Goal: Transaction & Acquisition: Purchase product/service

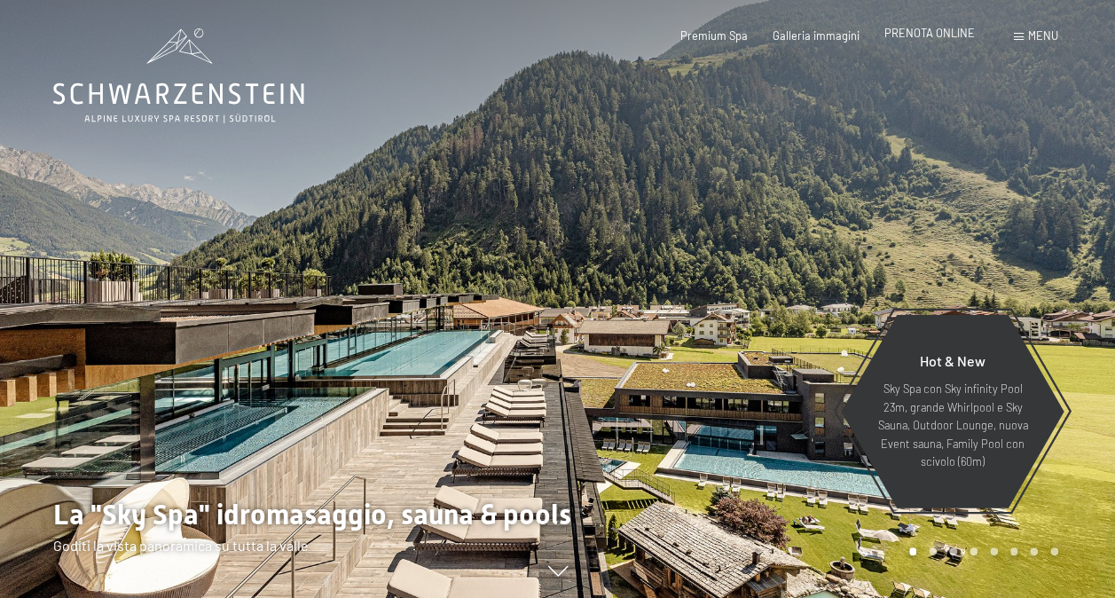
click at [938, 32] on span "PRENOTA ONLINE" at bounding box center [929, 33] width 90 height 14
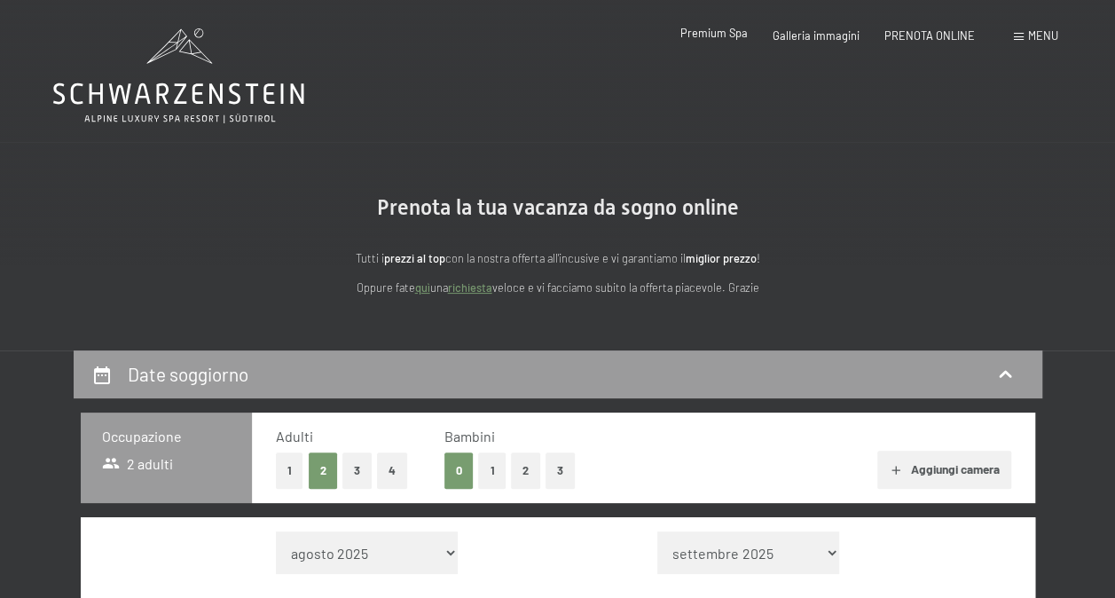
click at [727, 37] on span "Premium Spa" at bounding box center [713, 33] width 67 height 14
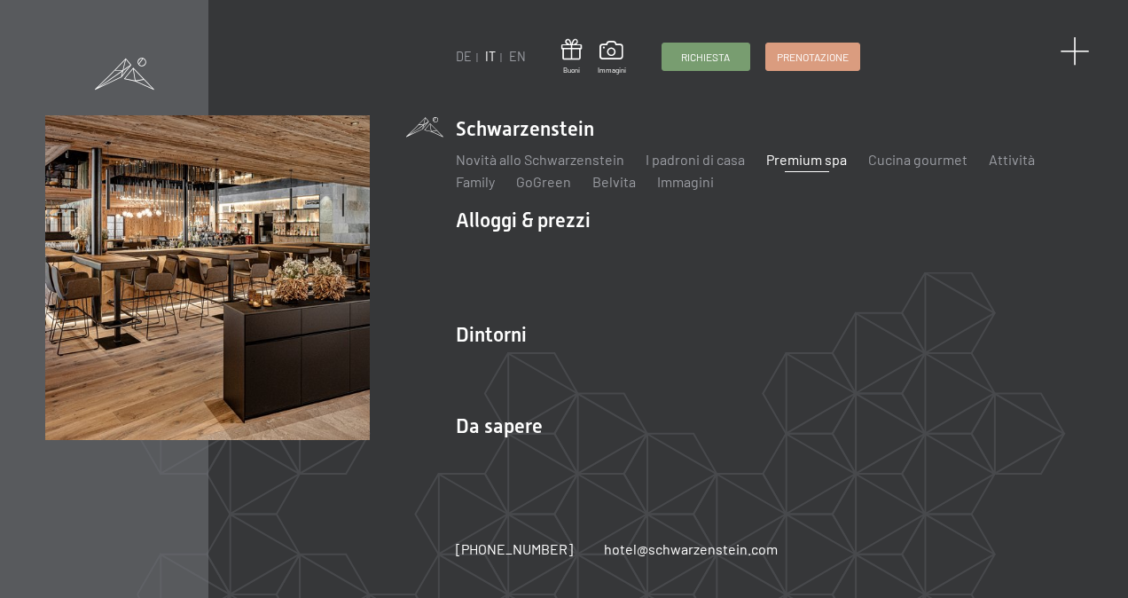
click at [1073, 50] on span at bounding box center [1074, 51] width 29 height 29
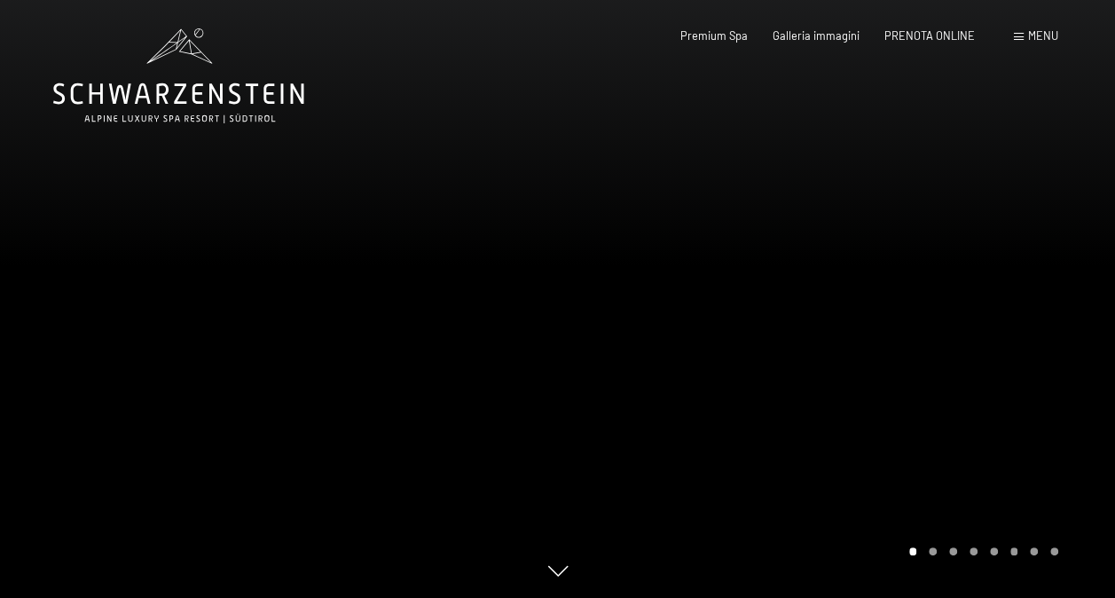
click at [1029, 35] on span "Menu" at bounding box center [1043, 35] width 30 height 14
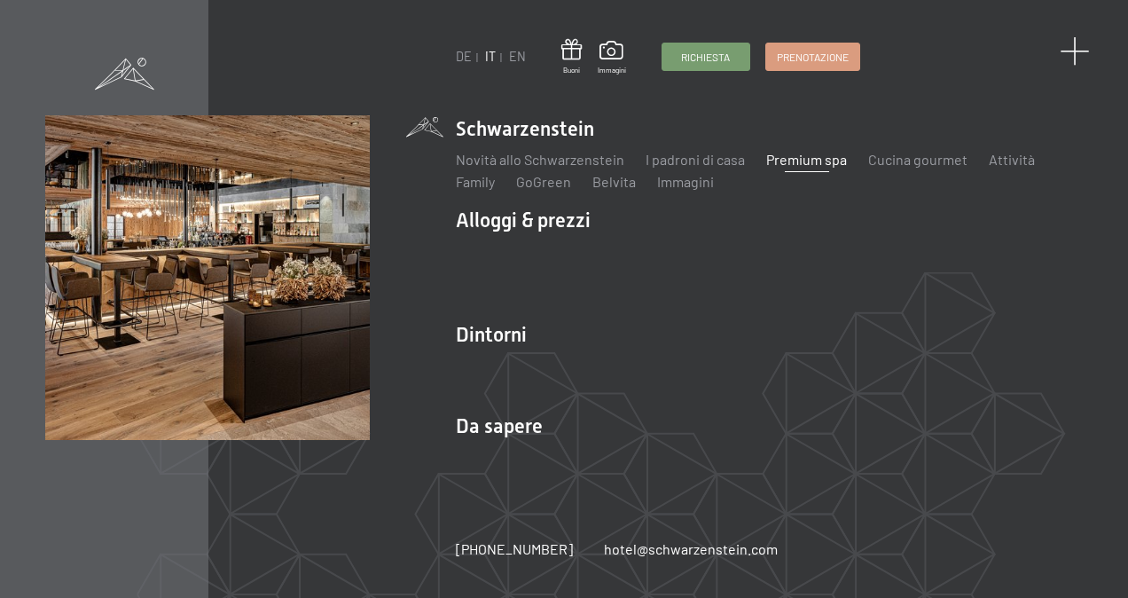
click at [1077, 48] on span at bounding box center [1074, 51] width 29 height 29
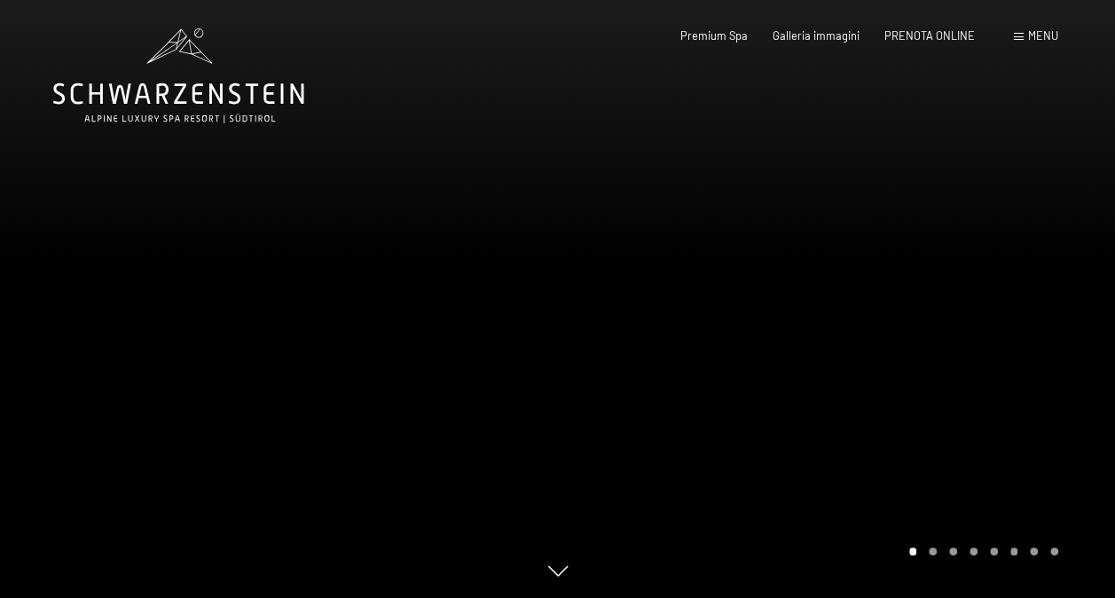
click at [1008, 34] on div "Prenotazione Richiesta Premium Spa Galleria immagini PRENOTA ONLINE Menu DE IT …" at bounding box center [844, 36] width 428 height 16
click at [1009, 34] on div "Prenotazione Richiesta Premium Spa Galleria immagini PRENOTA ONLINE Menu DE IT …" at bounding box center [844, 36] width 428 height 16
click at [1014, 33] on div "Menu" at bounding box center [1036, 36] width 44 height 16
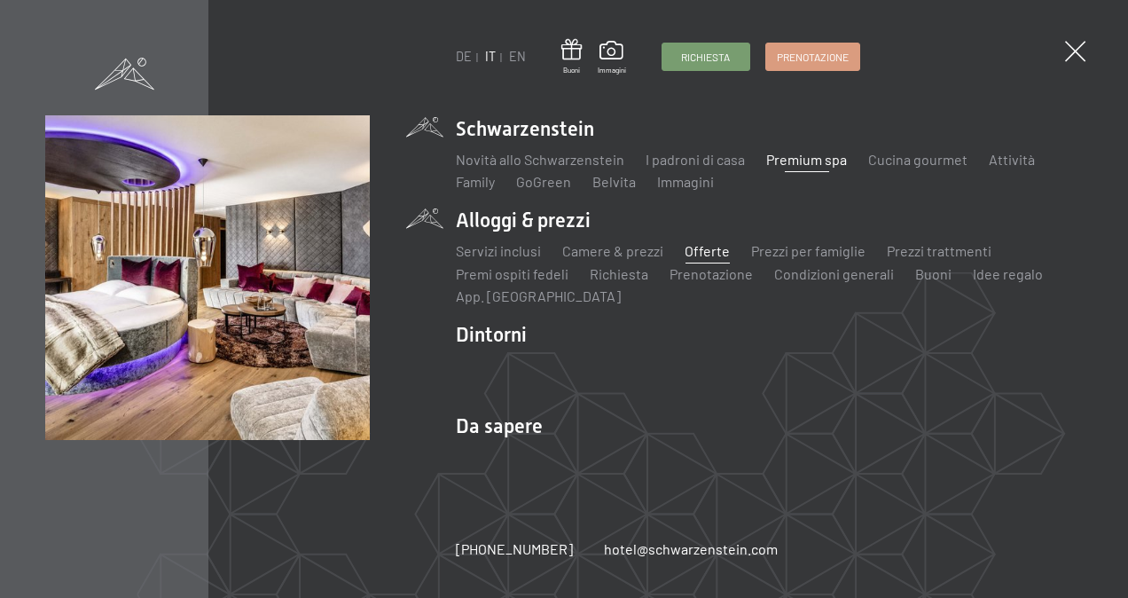
click at [709, 248] on link "Offerte" at bounding box center [707, 250] width 45 height 17
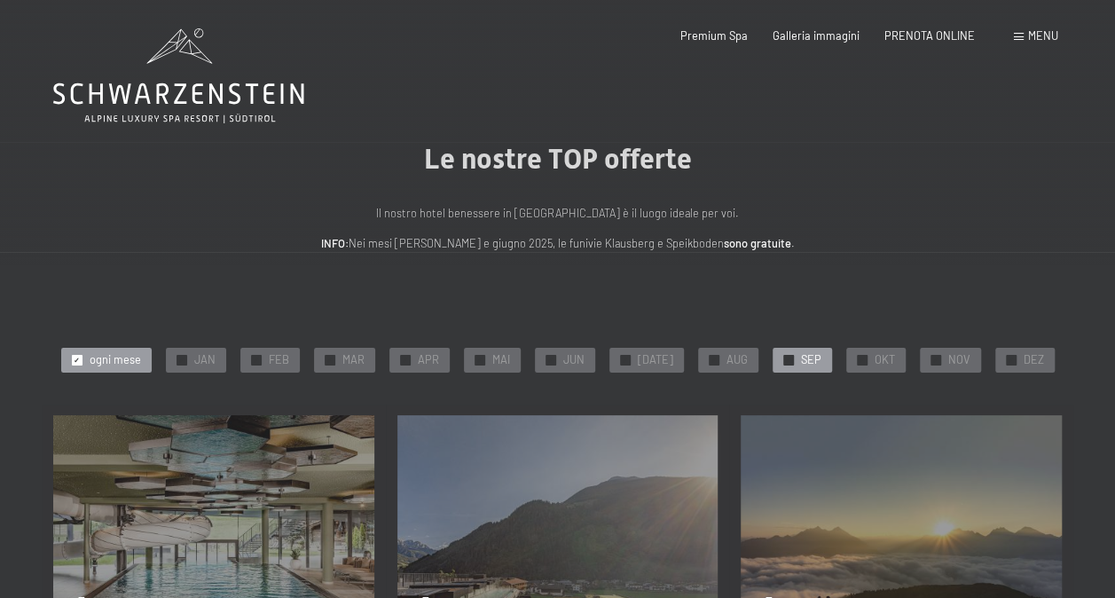
click at [786, 358] on div "✓ SEP" at bounding box center [802, 360] width 59 height 25
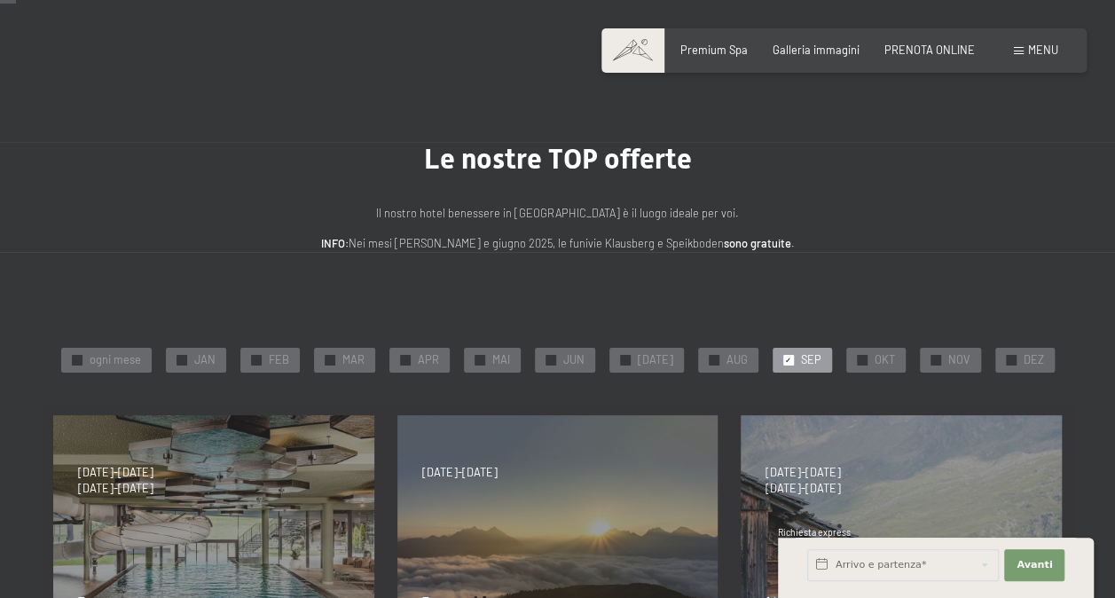
scroll to position [266, 0]
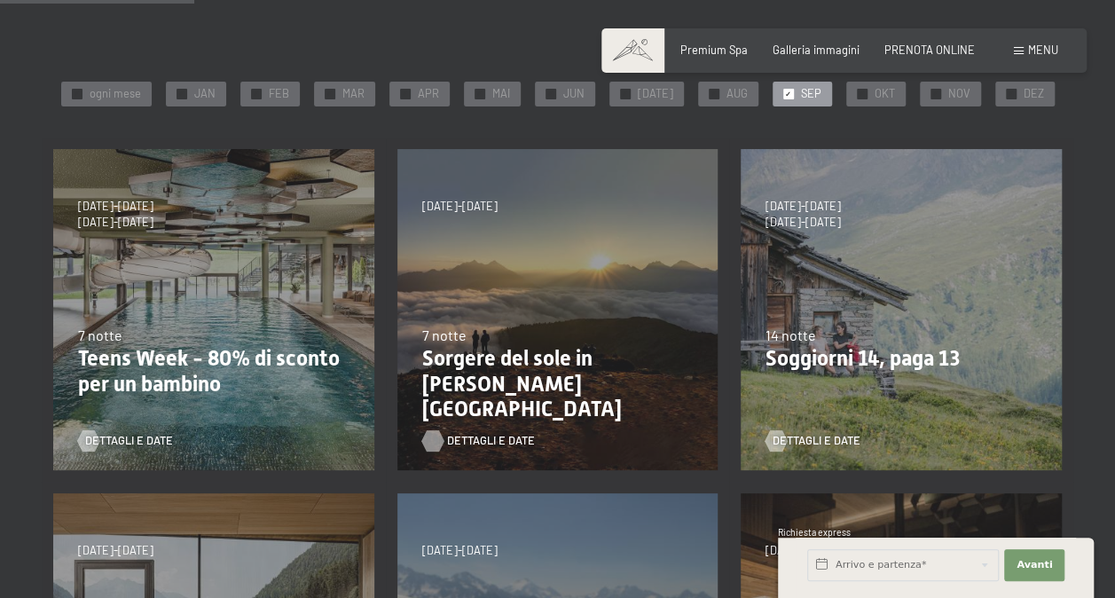
click at [497, 443] on span "Dettagli e Date" at bounding box center [491, 441] width 88 height 16
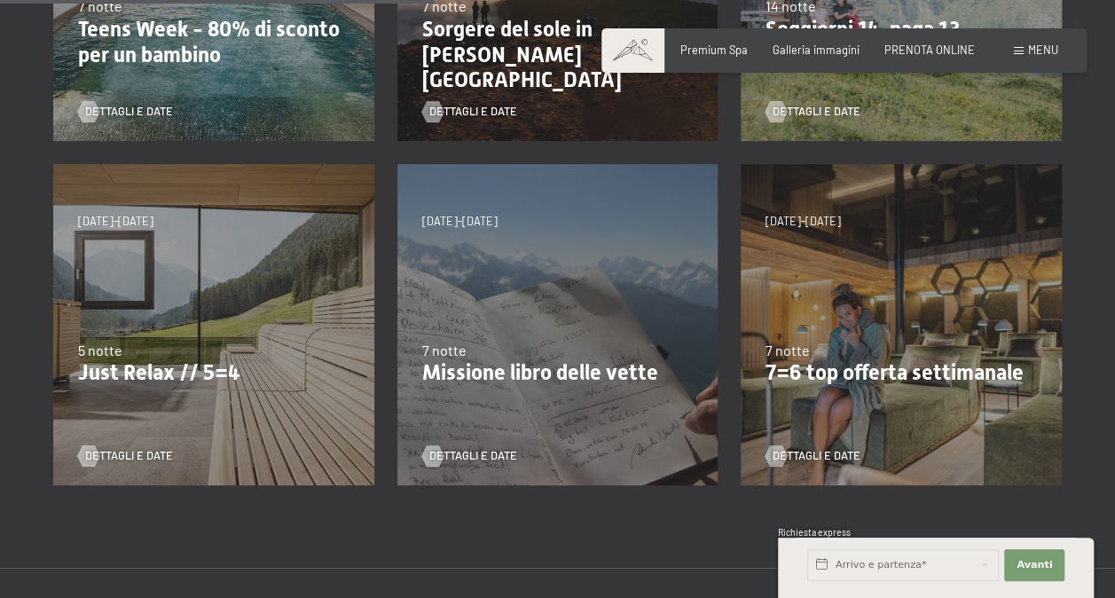
scroll to position [621, 0]
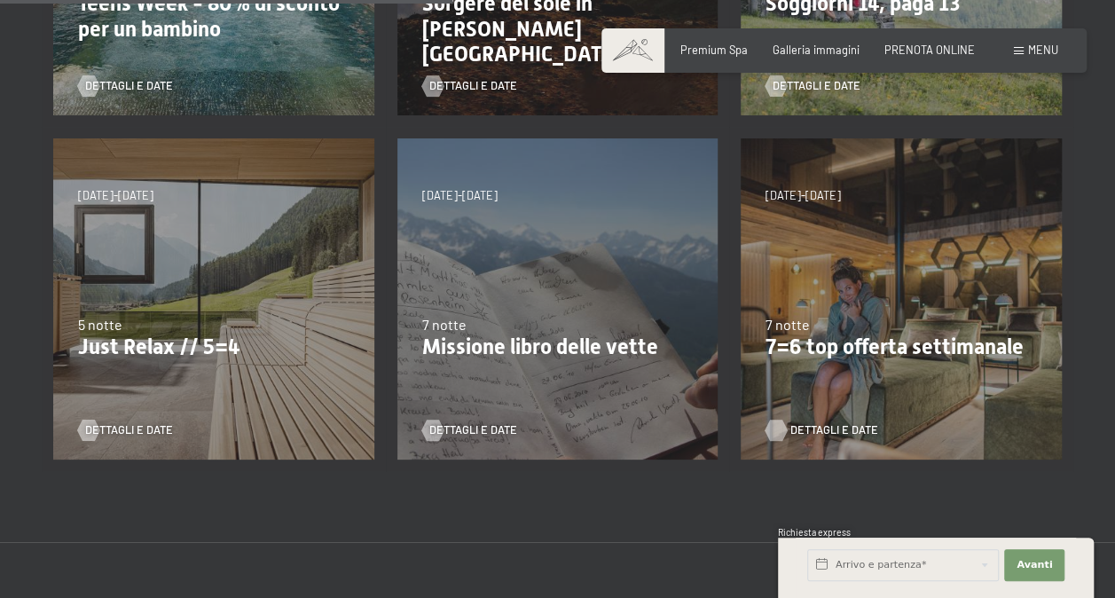
click at [807, 428] on span "Dettagli e Date" at bounding box center [834, 430] width 88 height 16
click at [817, 429] on span "Dettagli e Date" at bounding box center [834, 430] width 88 height 16
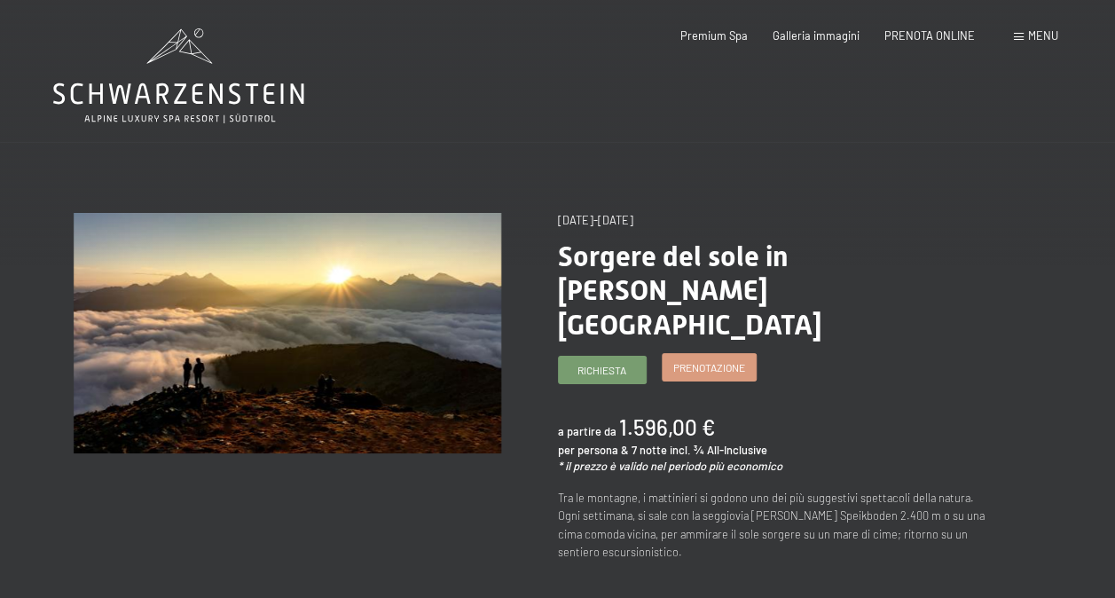
click at [716, 360] on span "Prenotazione" at bounding box center [709, 367] width 72 height 15
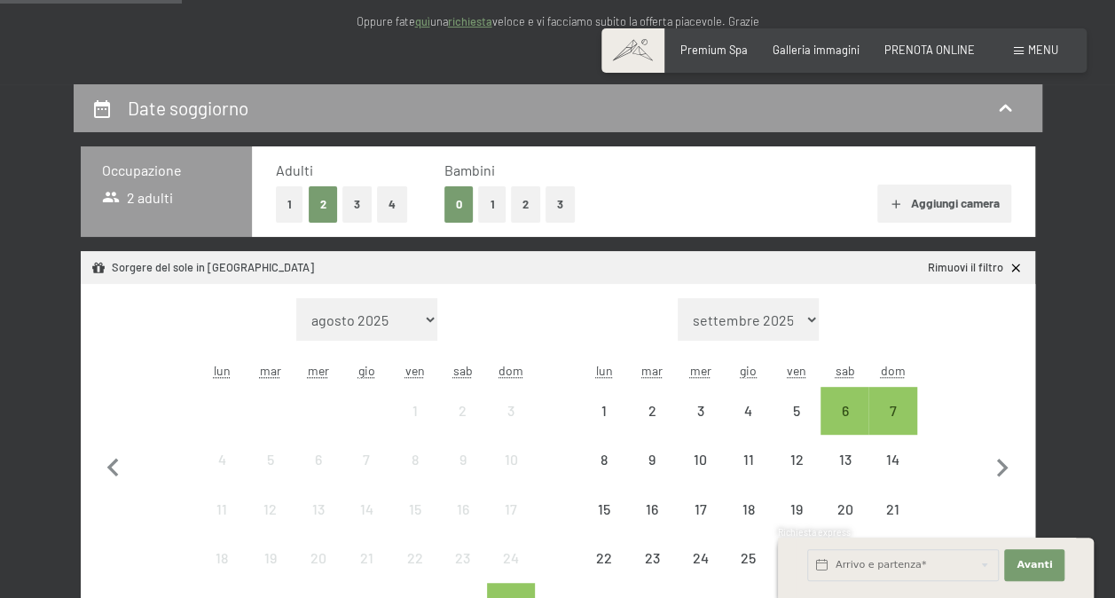
scroll to position [443, 0]
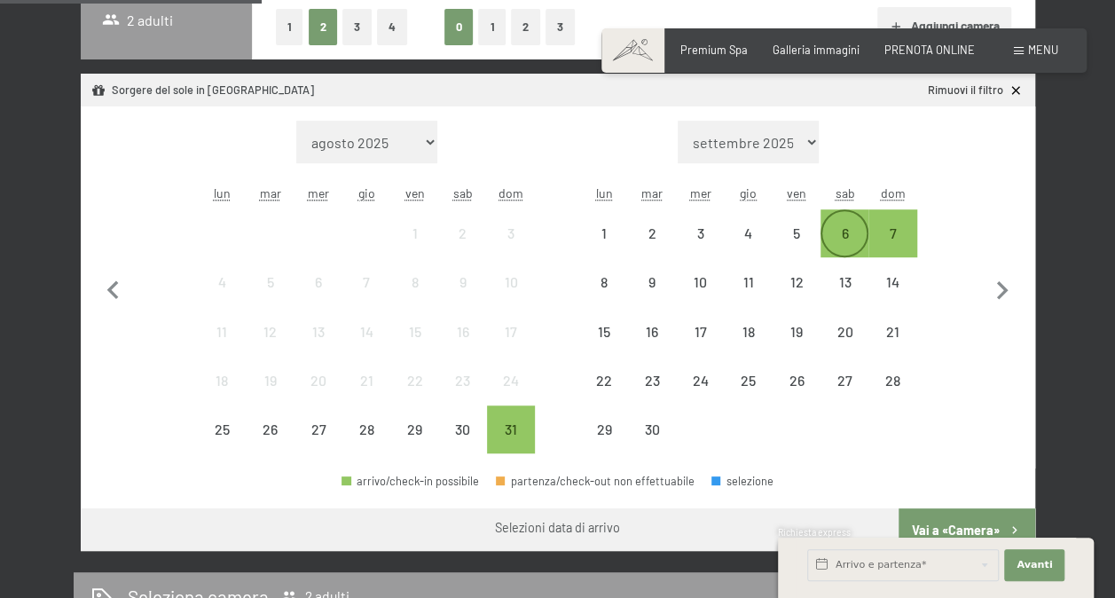
click at [843, 229] on div "6" at bounding box center [844, 248] width 44 height 44
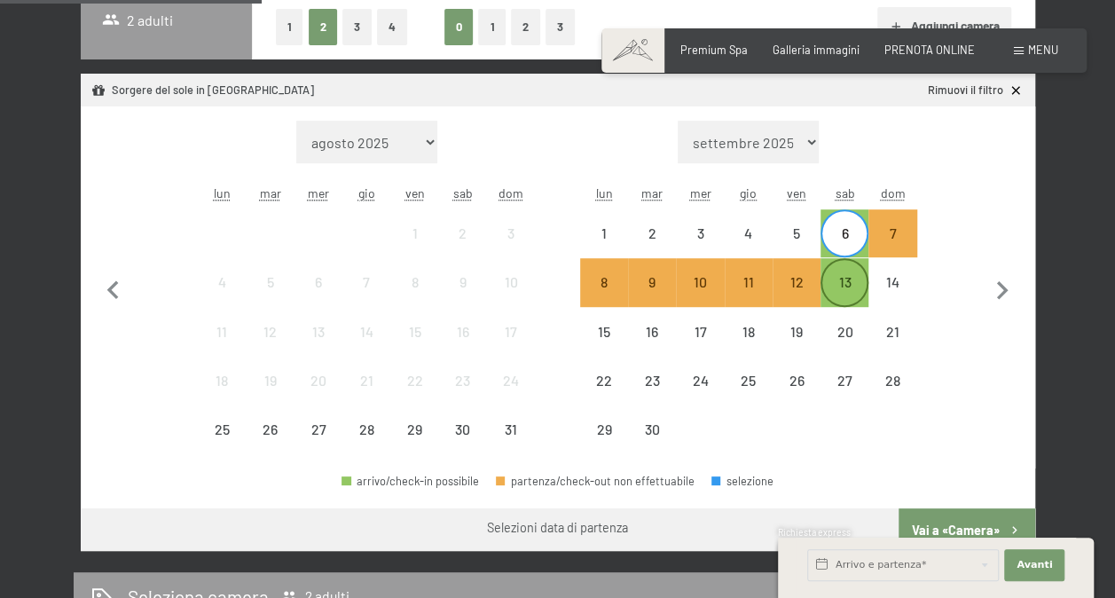
click at [851, 284] on div "13" at bounding box center [844, 297] width 44 height 44
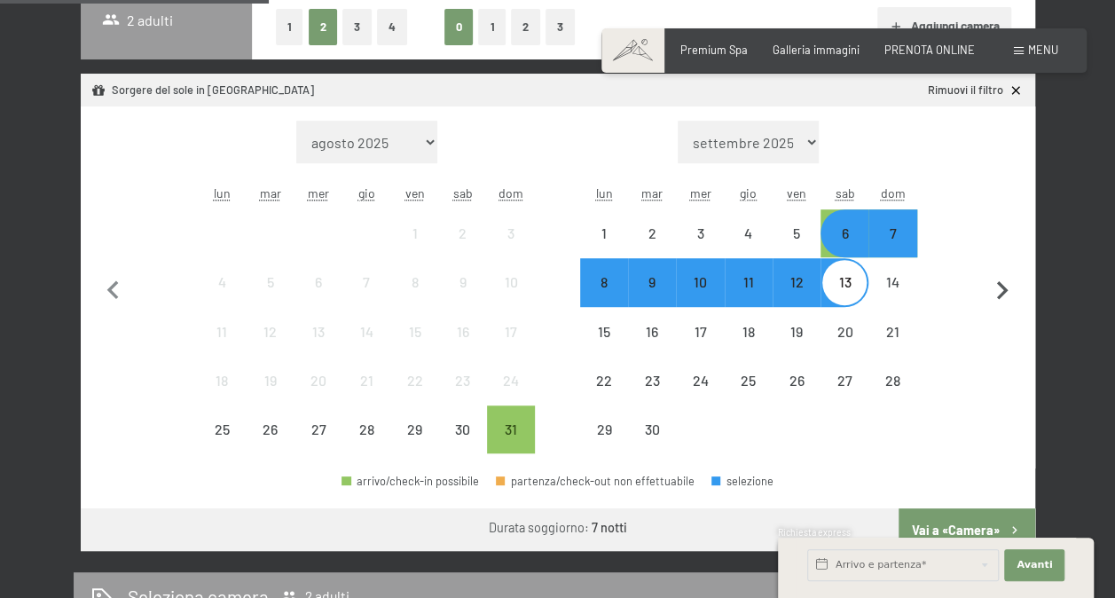
scroll to position [621, 0]
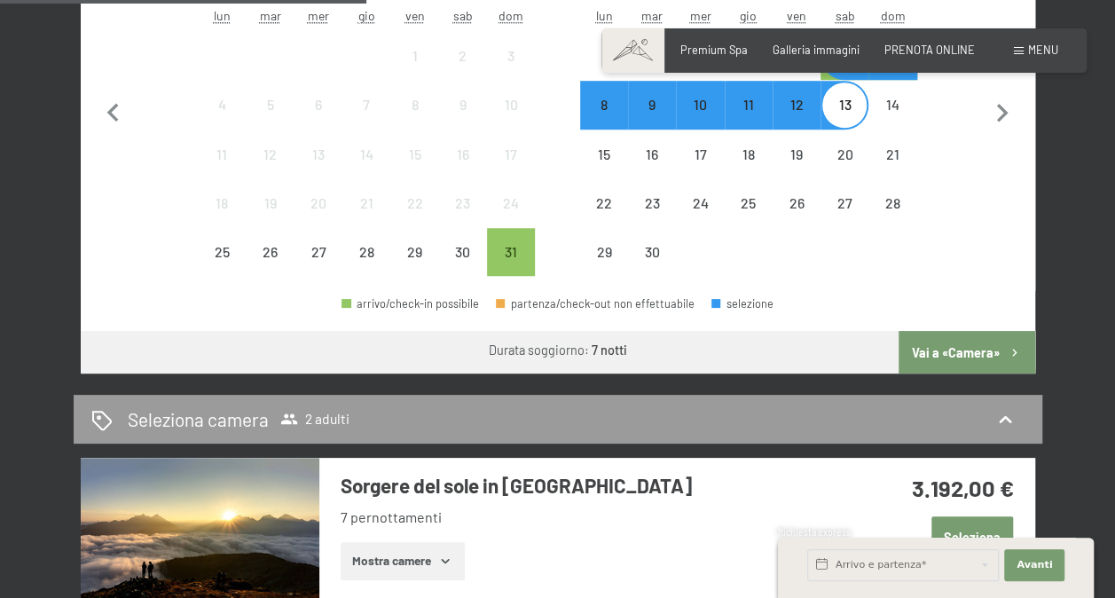
click at [975, 342] on button "Vai a «Camera»" at bounding box center [967, 352] width 136 height 43
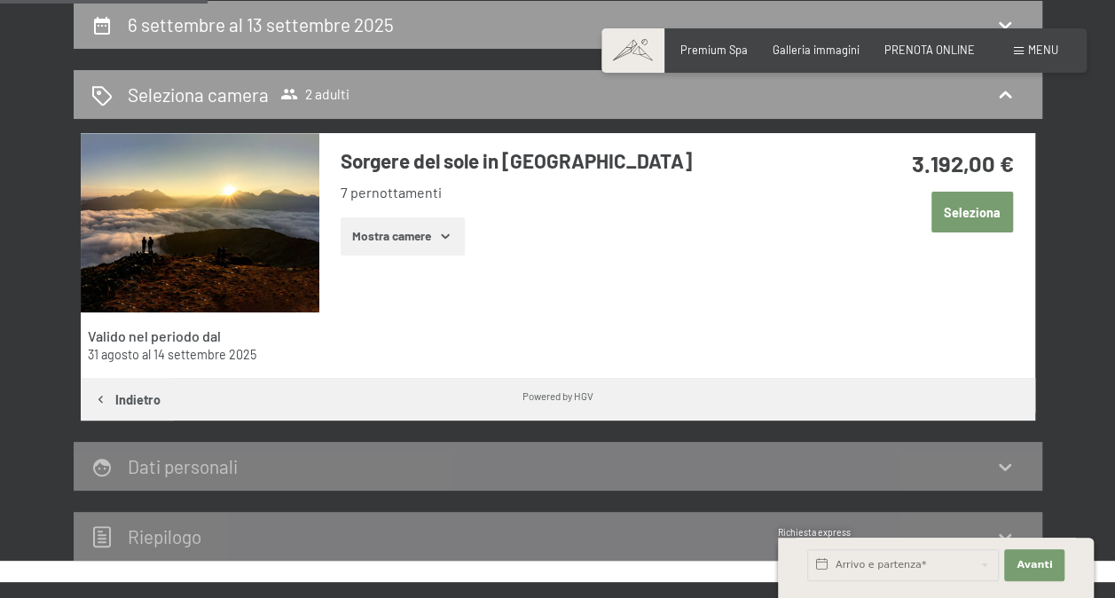
click at [428, 229] on button "Mostra camere" at bounding box center [403, 236] width 124 height 39
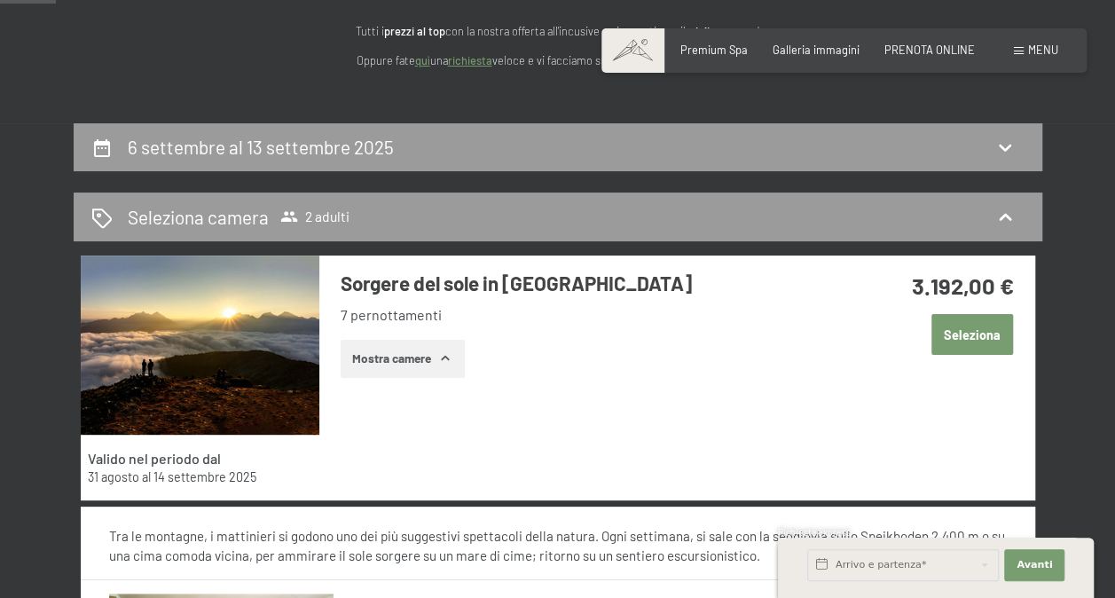
scroll to position [0, 0]
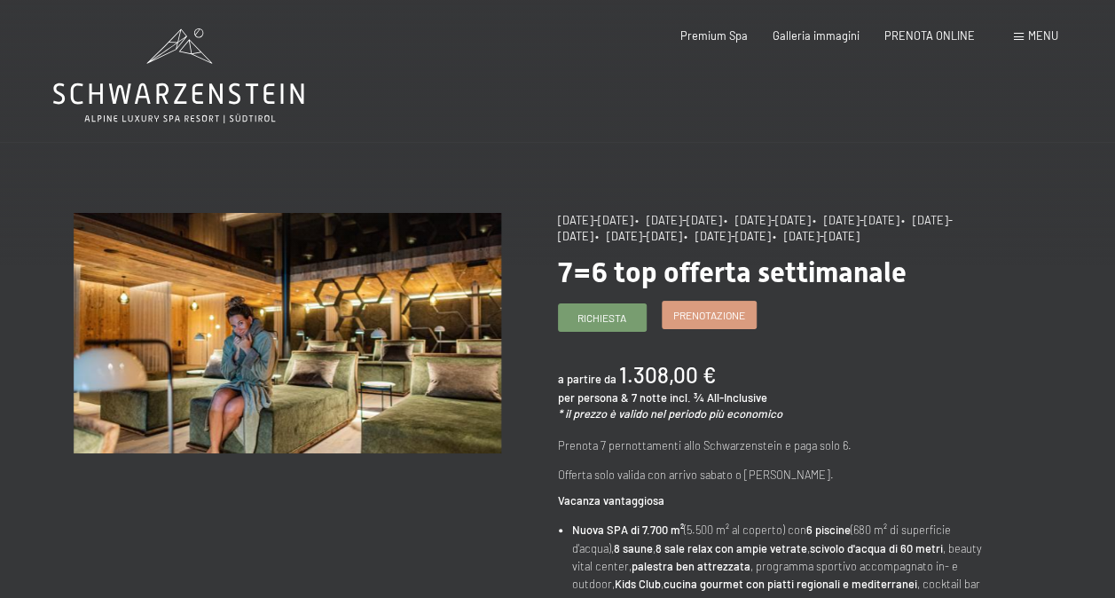
click at [719, 323] on span "Prenotazione" at bounding box center [709, 315] width 72 height 15
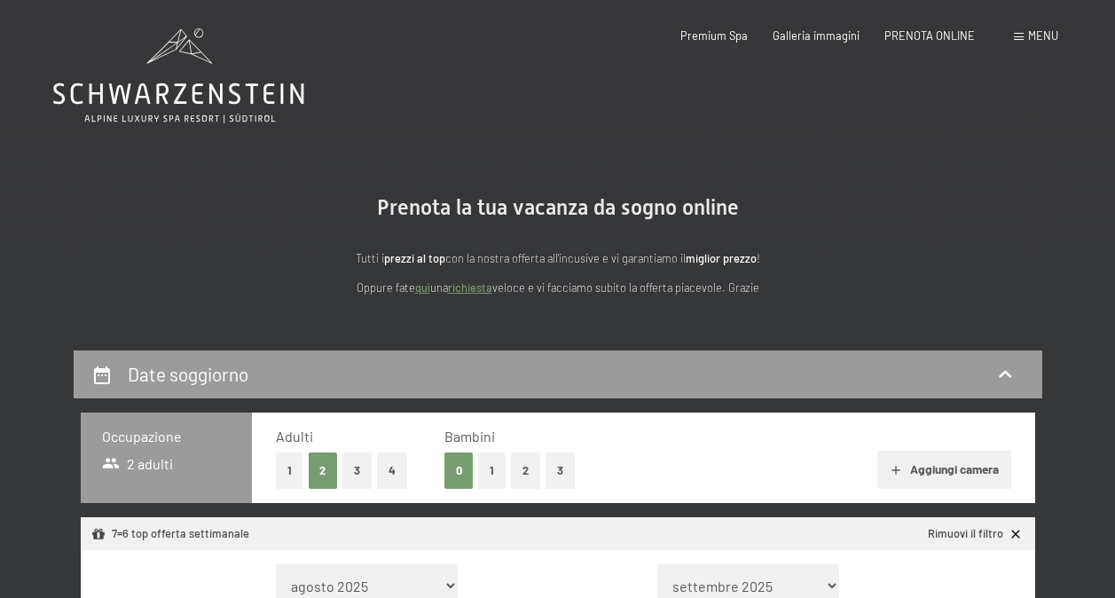
select select "2025-10-01"
select select "2025-11-01"
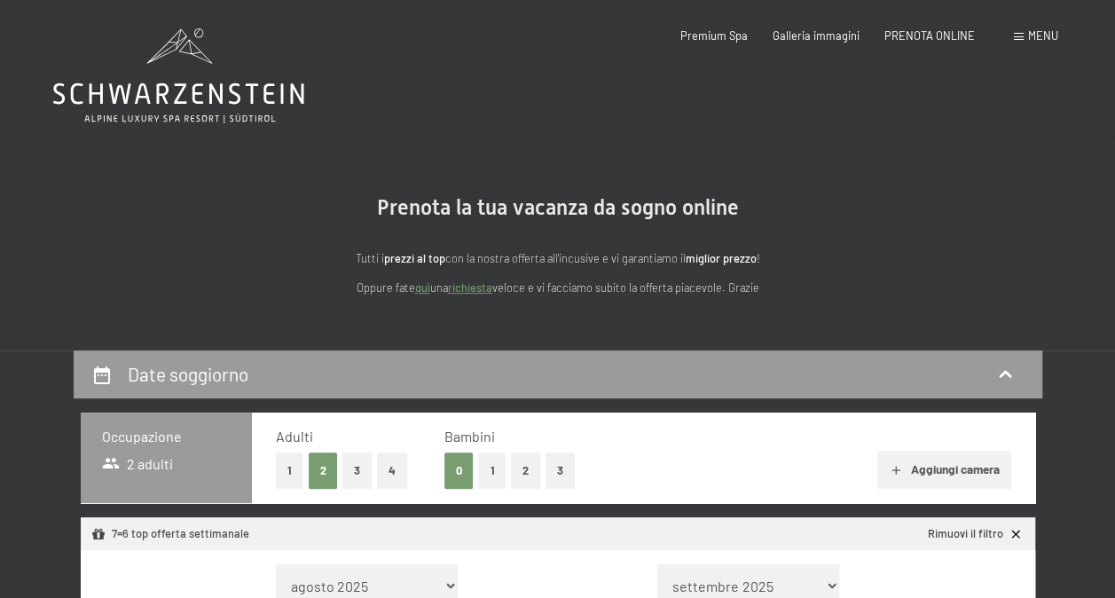
select select "2025-10-01"
select select "2025-11-01"
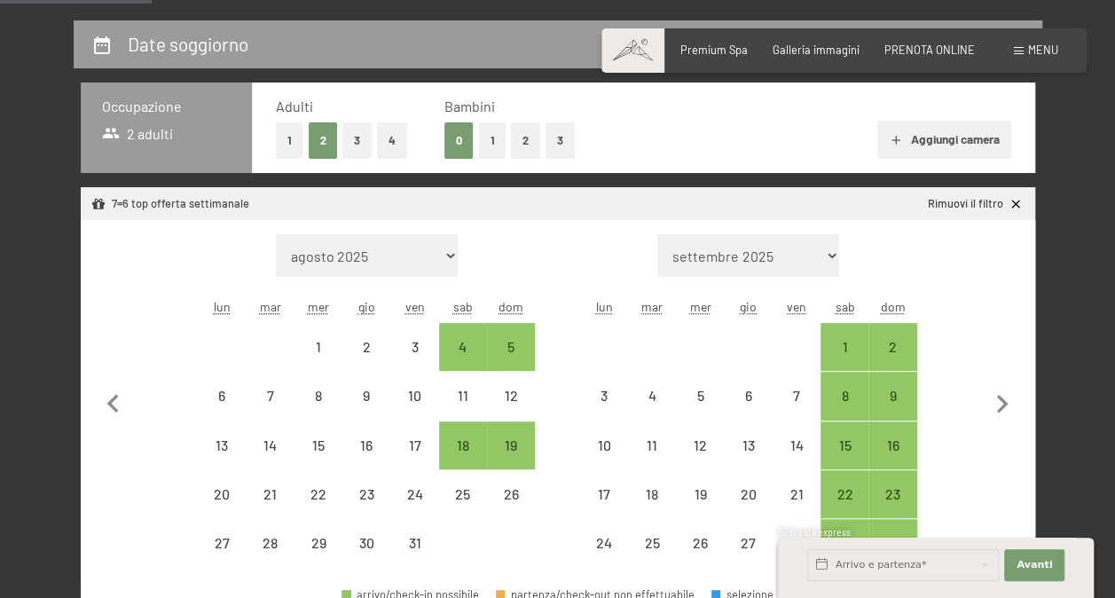
scroll to position [355, 0]
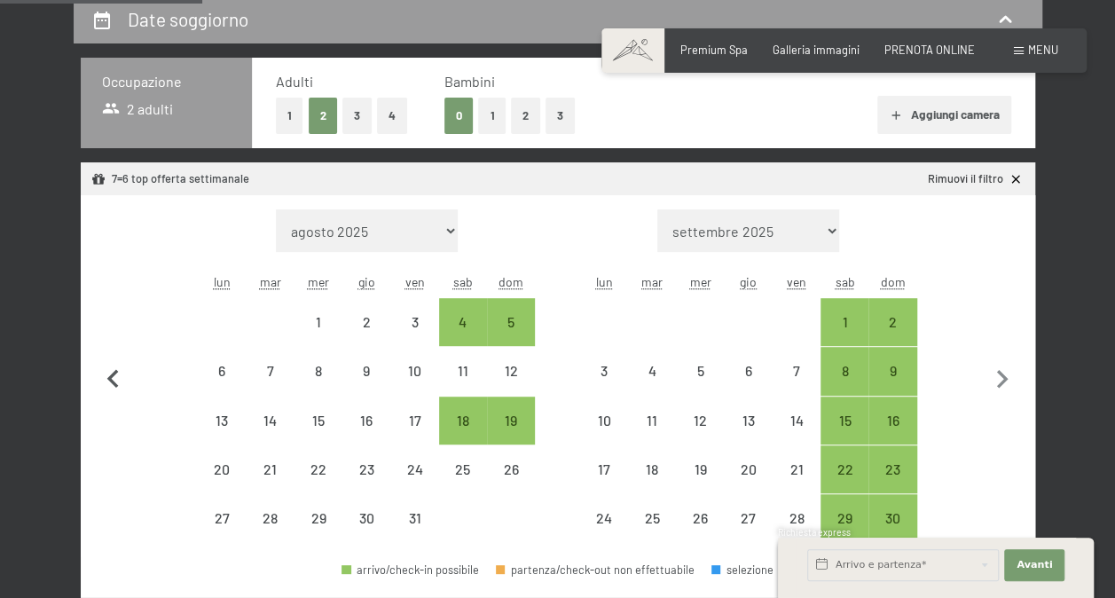
click at [108, 373] on icon "button" at bounding box center [113, 379] width 37 height 37
select select "2025-09-01"
select select "[DATE]"
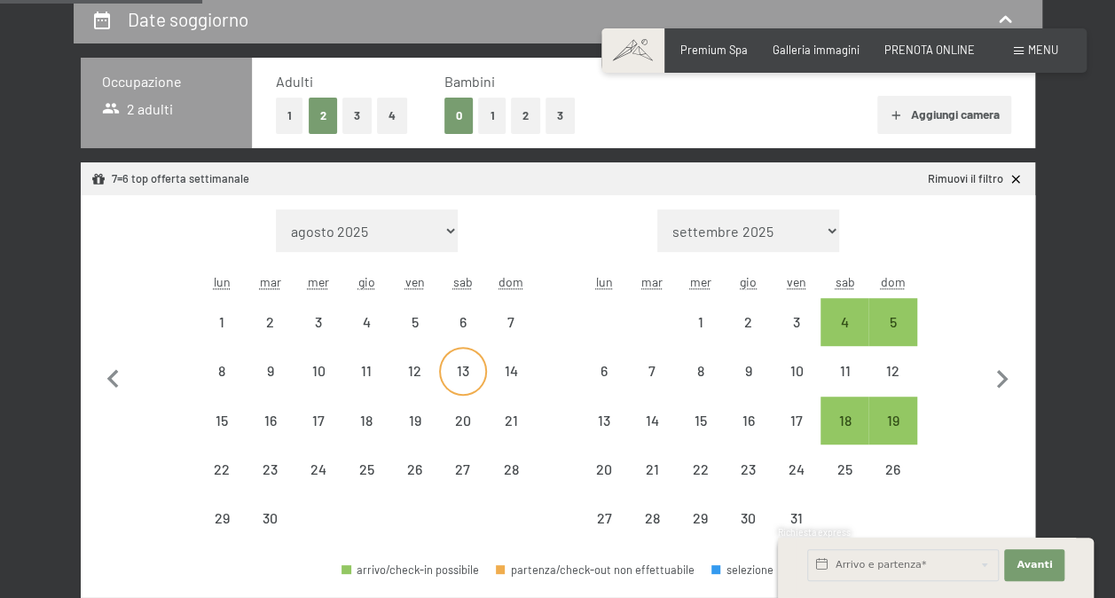
click at [465, 369] on div "13" at bounding box center [463, 386] width 44 height 44
select select "2025-09-01"
select select "[DATE]"
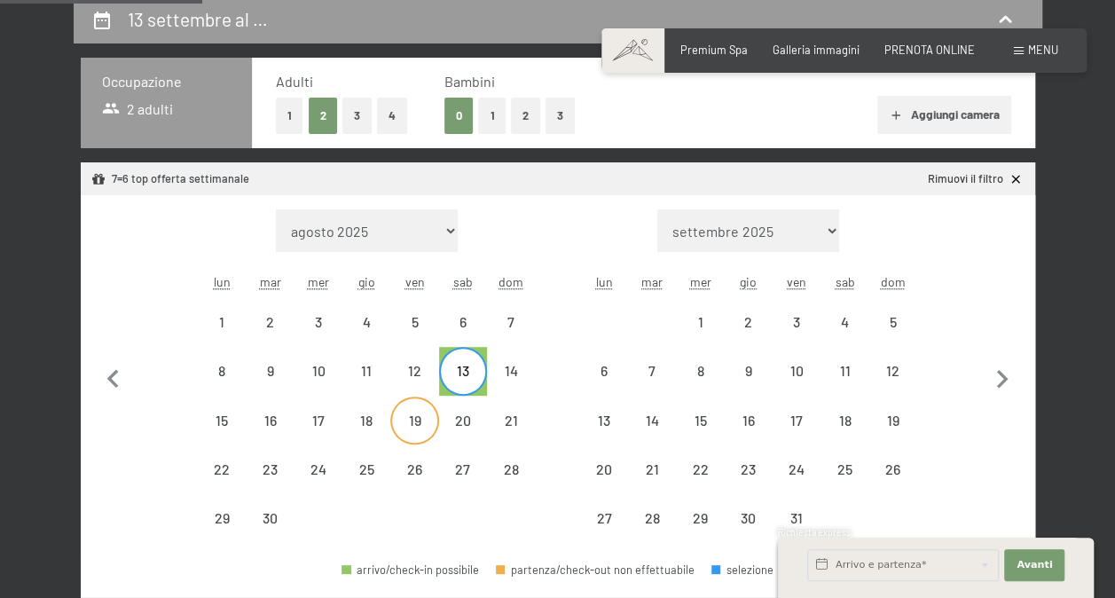
click at [425, 423] on div "19" at bounding box center [414, 435] width 44 height 44
select select "2025-09-01"
select select "2025-10-01"
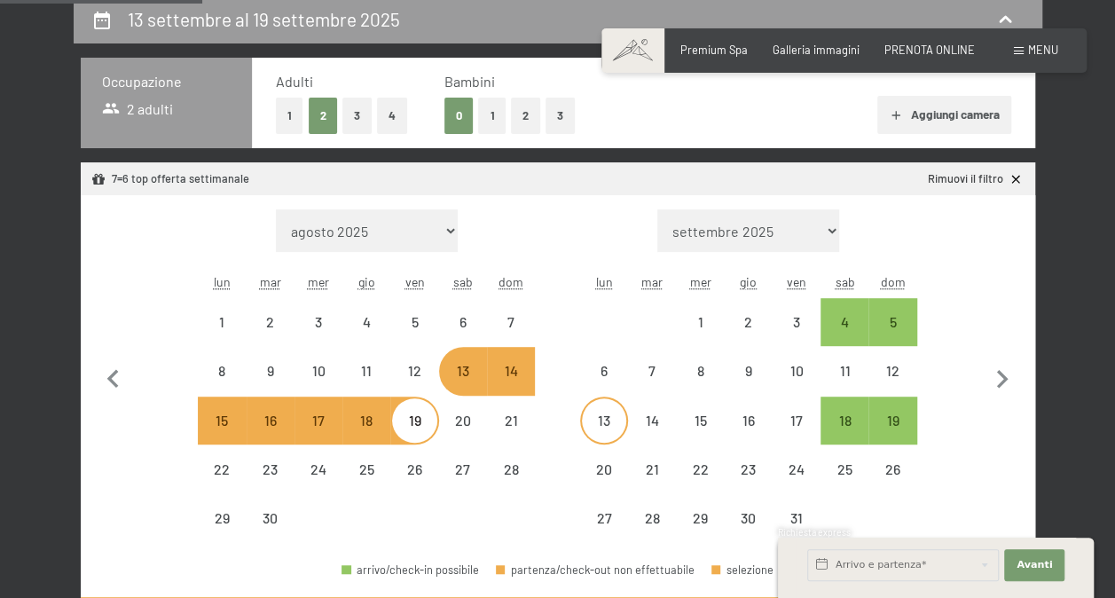
select select "2025-10-01"
select select "2025-11-01"
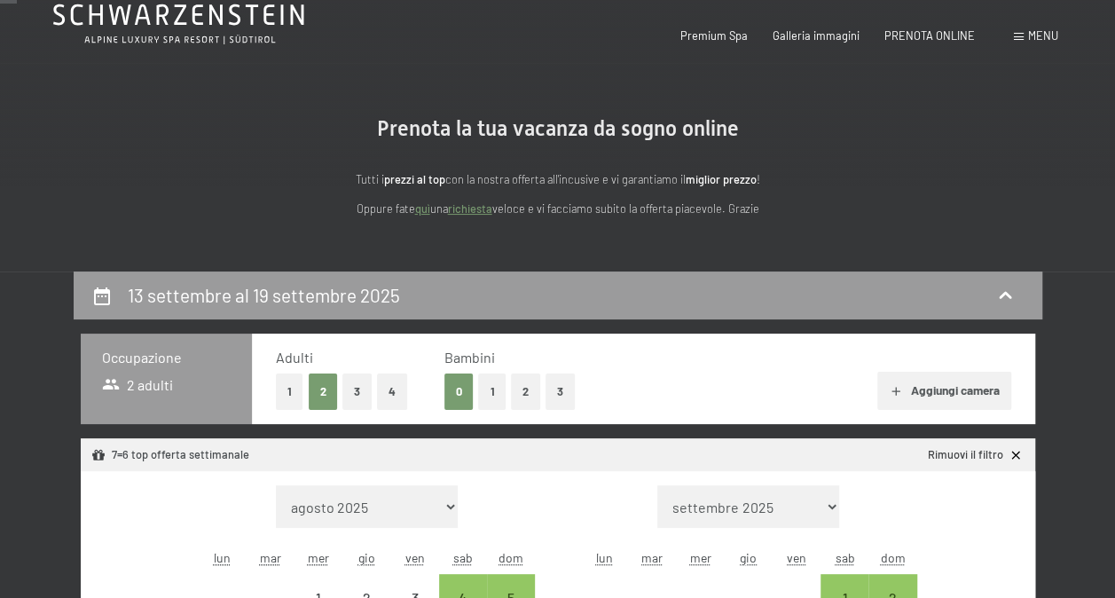
scroll to position [0, 0]
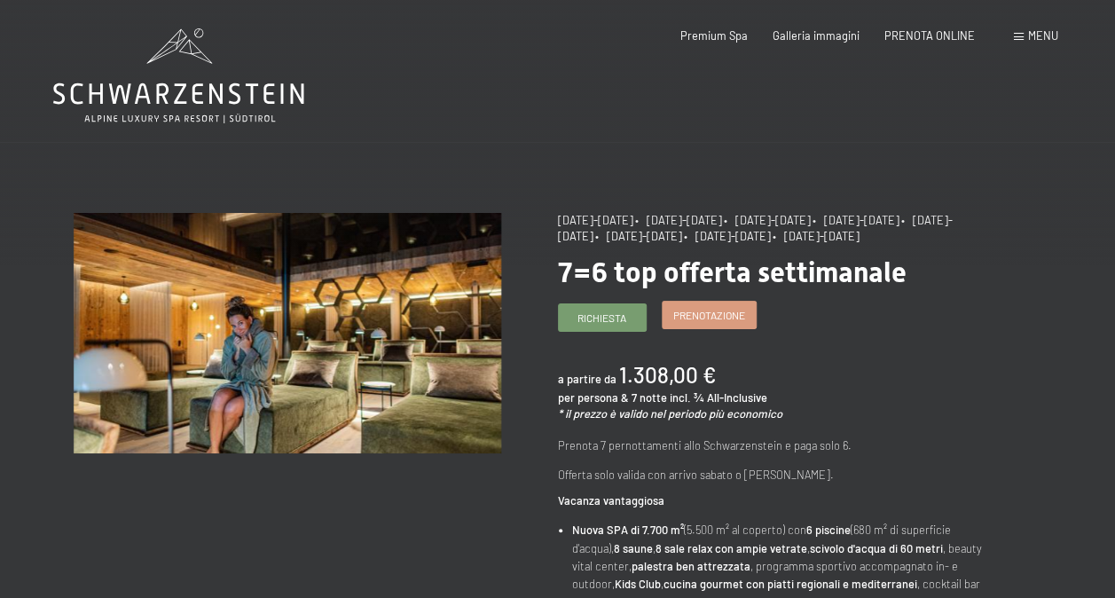
click at [697, 323] on span "Prenotazione" at bounding box center [709, 315] width 72 height 15
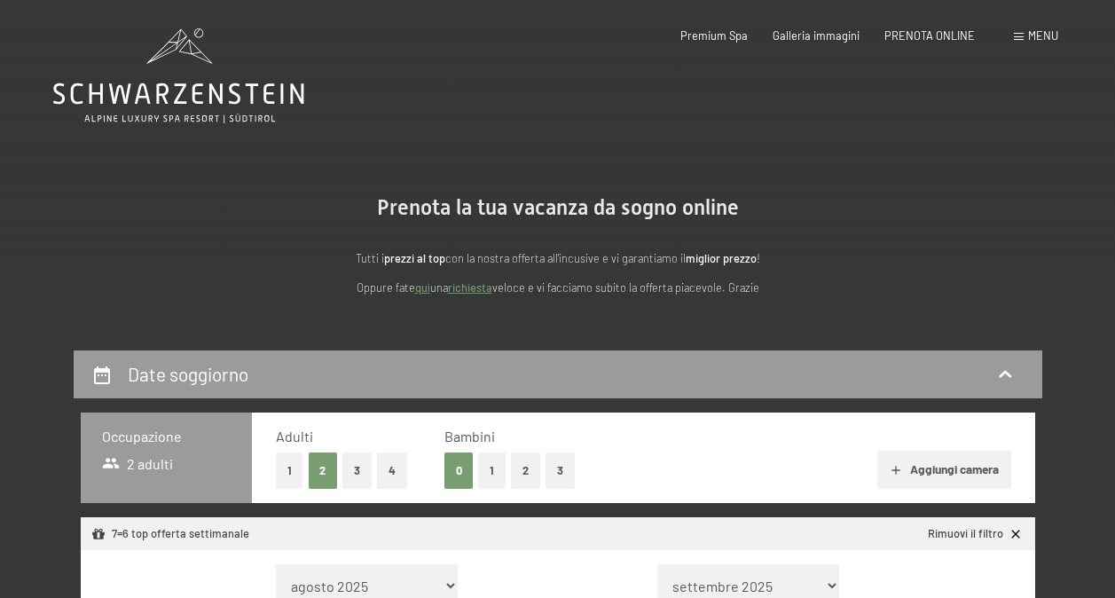
select select "[DATE]"
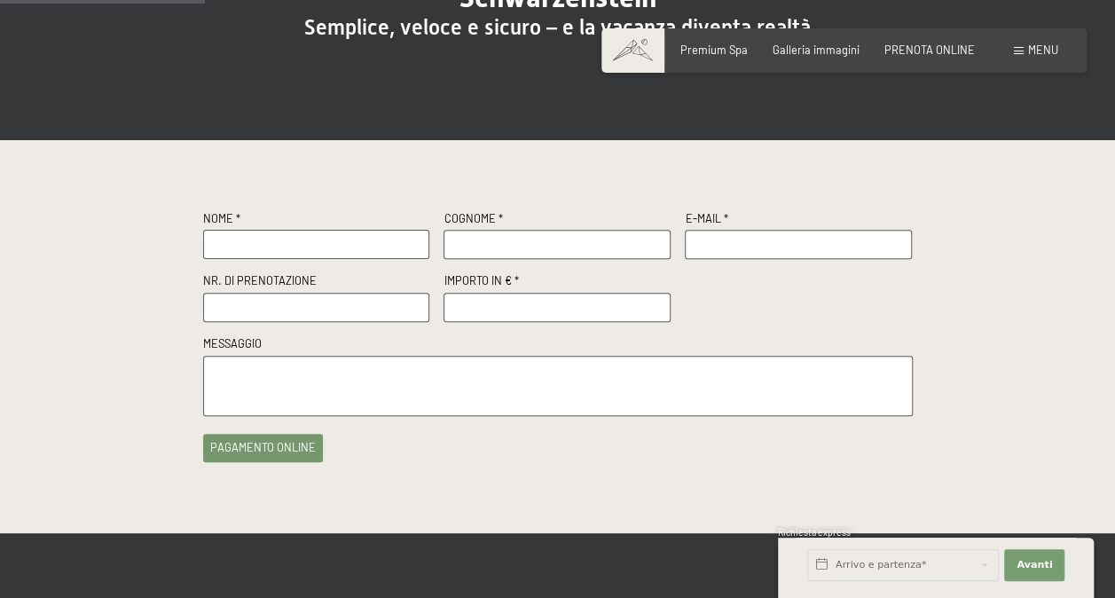
drag, startPoint x: 270, startPoint y: 241, endPoint x: 320, endPoint y: 236, distance: 50.8
click at [270, 241] on input "text" at bounding box center [316, 244] width 227 height 29
type input "ALESSANDRA"
type input "CALVI"
type input "alecalvi1976@gmail.com"
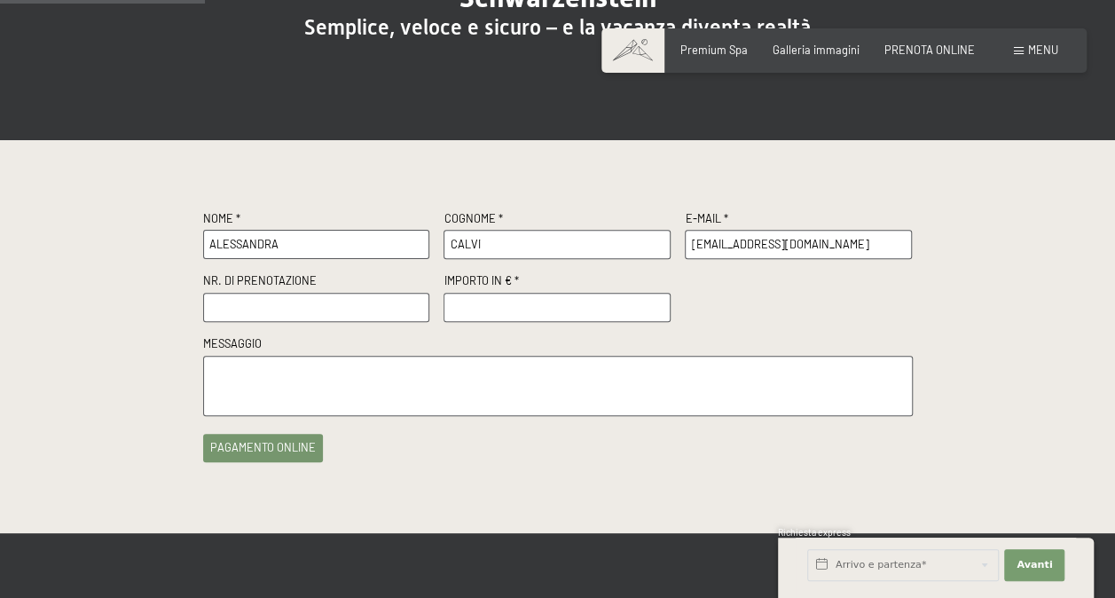
click at [368, 312] on input "text" at bounding box center [316, 307] width 227 height 29
click at [329, 307] on input "text" at bounding box center [316, 307] width 227 height 29
paste input "R58818"
type input "R58818"
click at [545, 302] on input "number" at bounding box center [556, 307] width 227 height 29
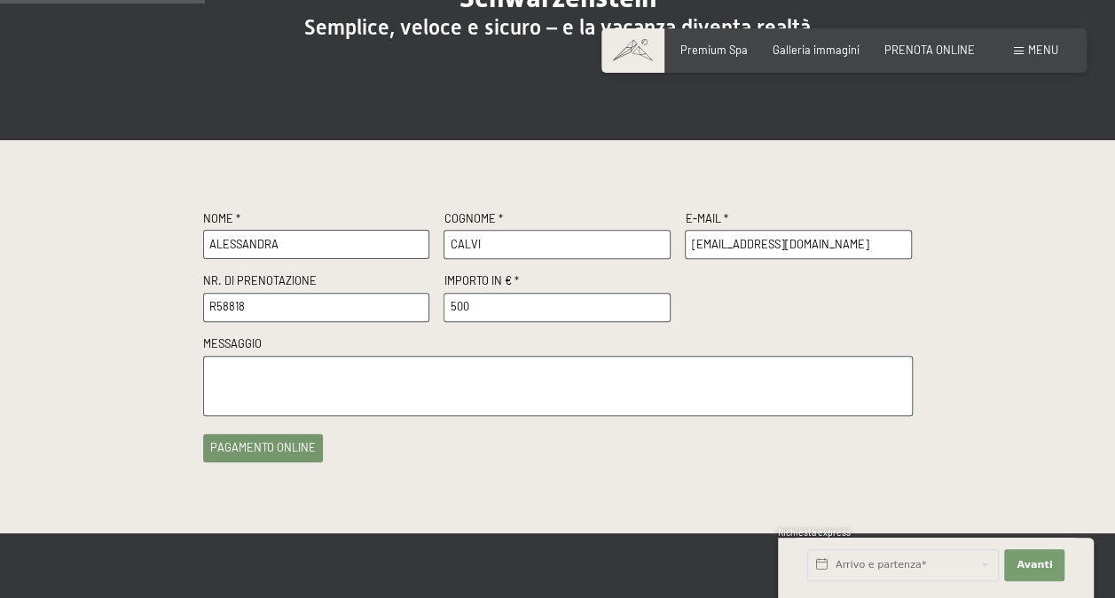
type input "500"
click at [511, 371] on textarea at bounding box center [558, 386] width 710 height 61
click at [254, 436] on button "pagamento online" at bounding box center [263, 444] width 120 height 28
